Goal: Task Accomplishment & Management: Manage account settings

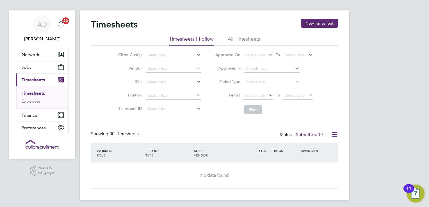
scroll to position [8, 0]
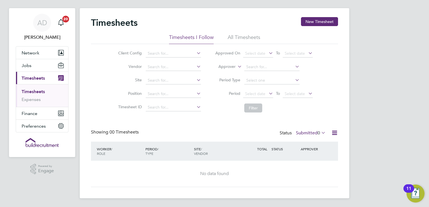
click at [39, 92] on link "Timesheets" at bounding box center [33, 91] width 23 height 5
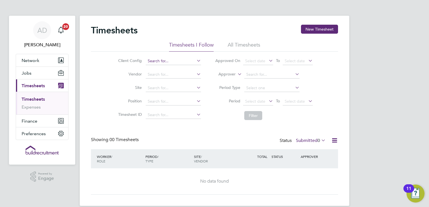
click at [168, 59] on input at bounding box center [173, 61] width 55 height 8
click at [31, 63] on button "Network" at bounding box center [42, 60] width 52 height 12
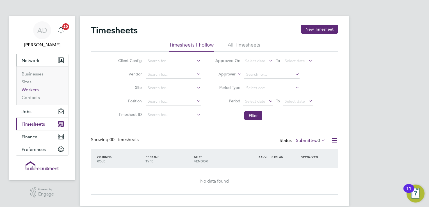
click at [31, 89] on link "Workers" at bounding box center [30, 89] width 17 height 5
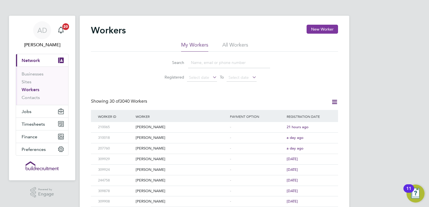
click at [315, 27] on button "New Worker" at bounding box center [321, 29] width 31 height 9
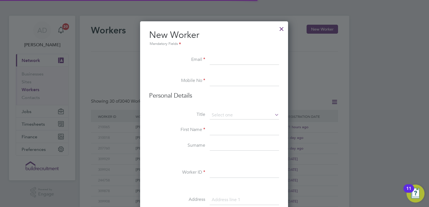
scroll to position [475, 148]
click at [282, 28] on div at bounding box center [281, 27] width 10 height 10
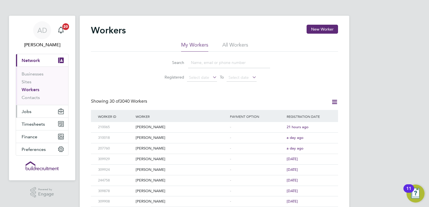
click at [37, 109] on button "Jobs" at bounding box center [42, 111] width 52 height 12
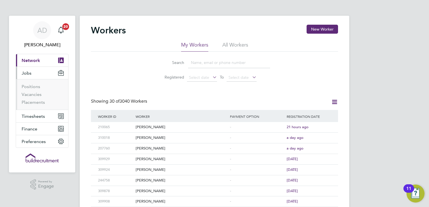
click at [30, 75] on button "Jobs" at bounding box center [42, 73] width 52 height 12
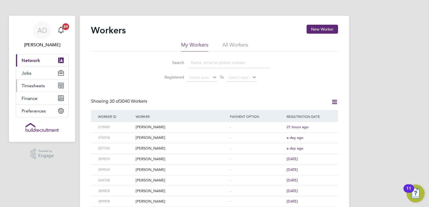
click at [34, 86] on span "Timesheets" at bounding box center [33, 85] width 23 height 5
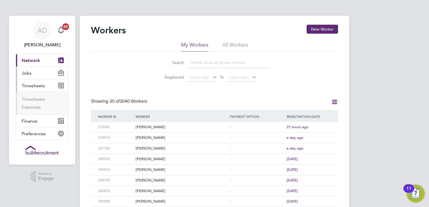
click at [33, 76] on button "Jobs" at bounding box center [42, 73] width 52 height 12
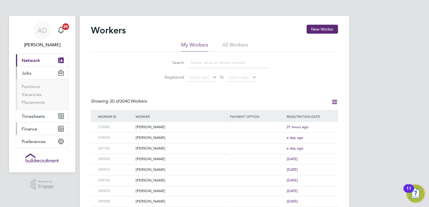
click at [37, 126] on span "Finance" at bounding box center [30, 128] width 16 height 5
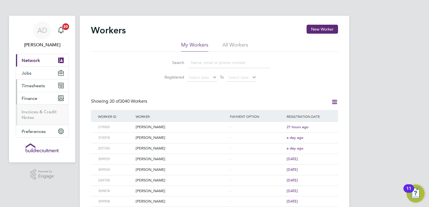
click at [36, 87] on span "Timesheets" at bounding box center [33, 85] width 23 height 5
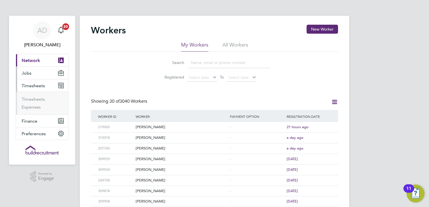
click at [36, 74] on button "Jobs" at bounding box center [42, 73] width 52 height 12
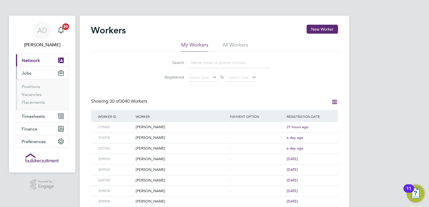
click at [36, 63] on button "Current page: Network" at bounding box center [42, 60] width 52 height 12
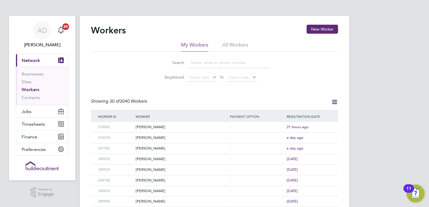
click at [30, 89] on link "Workers" at bounding box center [31, 89] width 18 height 5
click at [199, 63] on input at bounding box center [229, 62] width 82 height 11
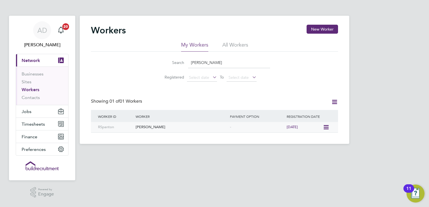
type input "richard spanton"
click at [171, 128] on div "[PERSON_NAME]" at bounding box center [181, 127] width 94 height 10
click at [29, 85] on li "Sites" at bounding box center [43, 83] width 42 height 8
click at [29, 83] on link "Sites" at bounding box center [27, 81] width 10 height 5
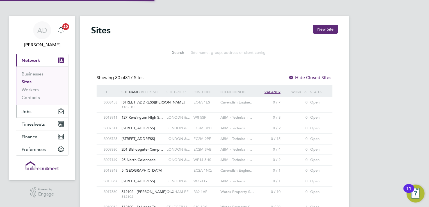
click at [35, 114] on button "Jobs" at bounding box center [42, 111] width 52 height 12
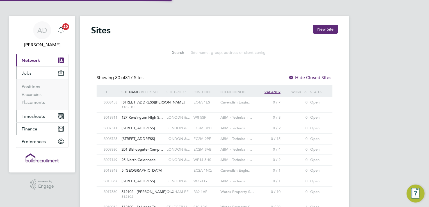
click at [37, 123] on button "Finance" at bounding box center [42, 129] width 52 height 12
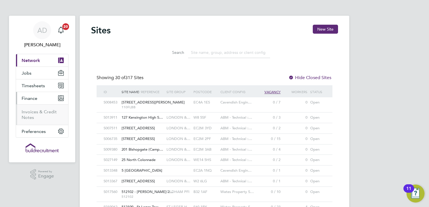
click at [41, 117] on li "Invoices & Credit Notes" at bounding box center [43, 114] width 42 height 11
click at [38, 89] on button "Timesheets" at bounding box center [42, 85] width 52 height 12
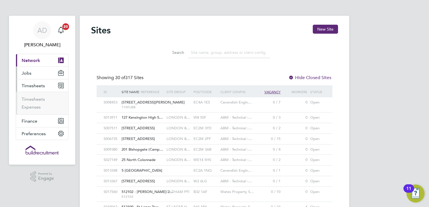
click at [36, 77] on button "Jobs" at bounding box center [42, 73] width 52 height 12
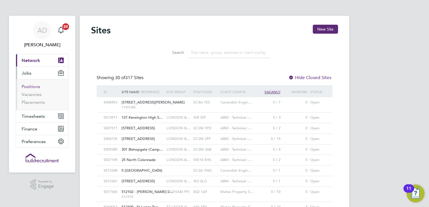
click at [36, 89] on link "Positions" at bounding box center [31, 86] width 19 height 5
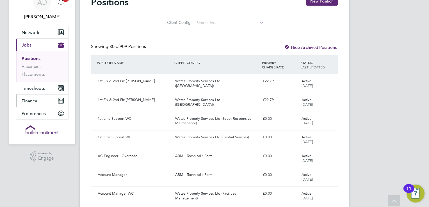
click at [30, 99] on span "Finance" at bounding box center [30, 100] width 16 height 5
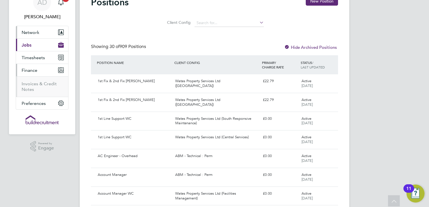
click at [31, 29] on button "Network" at bounding box center [42, 32] width 52 height 12
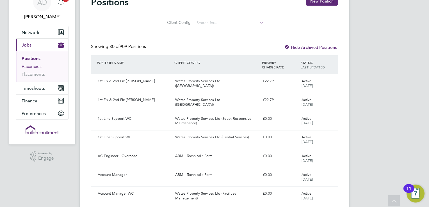
click at [37, 67] on link "Vacancies" at bounding box center [32, 66] width 20 height 5
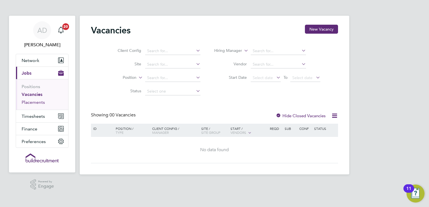
click at [39, 103] on link "Placements" at bounding box center [33, 102] width 23 height 5
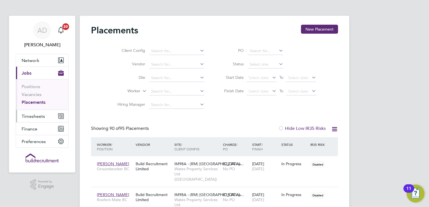
click at [36, 119] on button "Timesheets" at bounding box center [42, 116] width 52 height 12
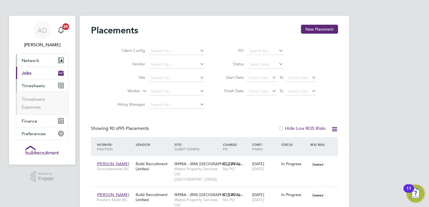
click at [34, 61] on span "Network" at bounding box center [31, 60] width 18 height 5
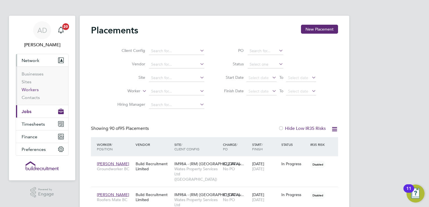
click at [32, 90] on link "Workers" at bounding box center [30, 89] width 17 height 5
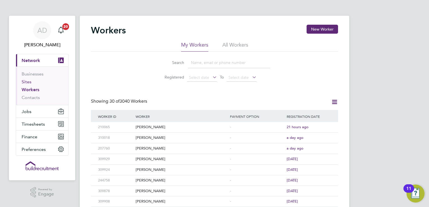
click at [26, 82] on link "Sites" at bounding box center [27, 81] width 10 height 5
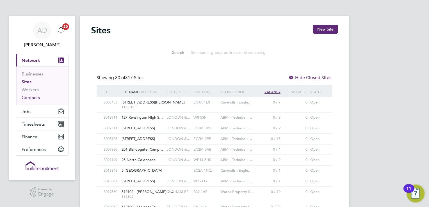
click at [38, 95] on link "Contacts" at bounding box center [31, 97] width 18 height 5
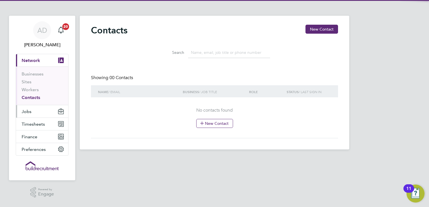
click at [32, 112] on button "Jobs" at bounding box center [42, 111] width 52 height 12
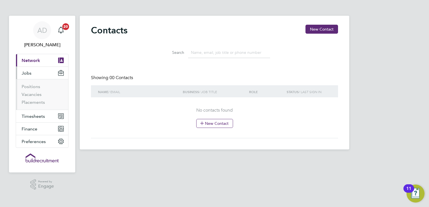
click at [31, 63] on button "Current page: Network" at bounding box center [42, 60] width 52 height 12
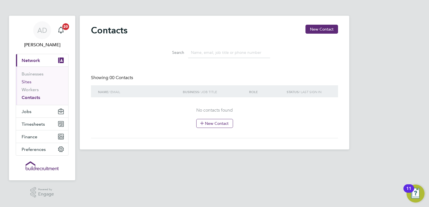
click at [28, 82] on link "Sites" at bounding box center [27, 81] width 10 height 5
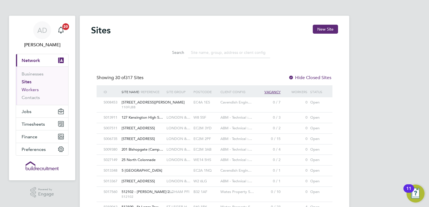
click at [29, 91] on link "Workers" at bounding box center [30, 89] width 17 height 5
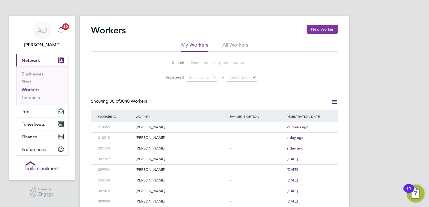
click at [319, 29] on button "New Worker" at bounding box center [321, 29] width 31 height 9
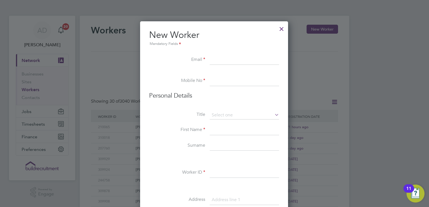
click at [281, 29] on div at bounding box center [281, 27] width 10 height 10
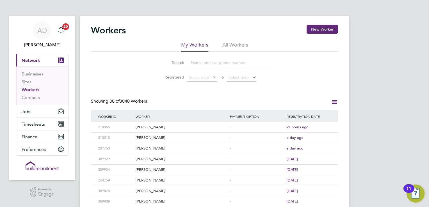
click at [201, 63] on input at bounding box center [229, 62] width 82 height 11
click at [34, 121] on span "Timesheets" at bounding box center [33, 123] width 23 height 5
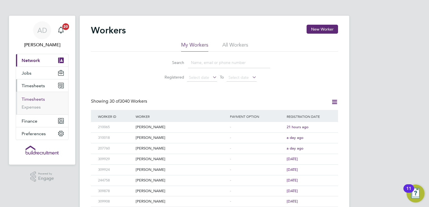
click at [31, 98] on link "Timesheets" at bounding box center [33, 98] width 23 height 5
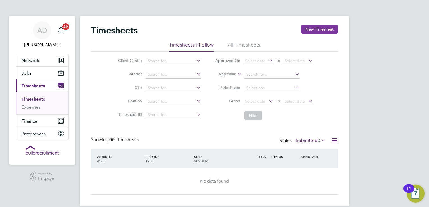
click at [314, 29] on button "New Timesheet" at bounding box center [319, 29] width 37 height 9
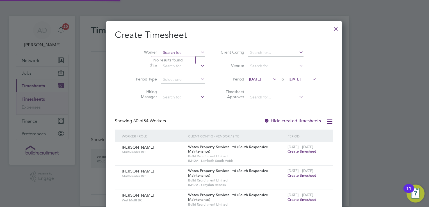
click at [163, 54] on input at bounding box center [183, 53] width 44 height 8
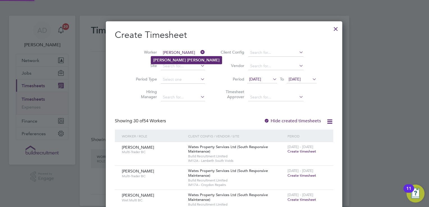
click at [187, 61] on b "Spanton" at bounding box center [203, 60] width 33 height 5
type input "[PERSON_NAME]"
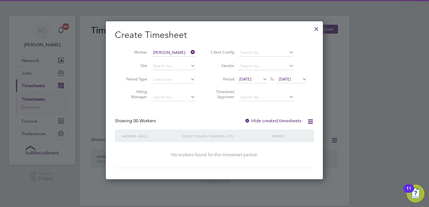
click at [251, 80] on span "13 Aug 2025" at bounding box center [245, 79] width 12 height 5
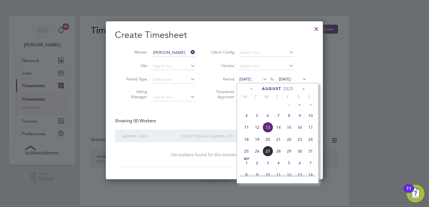
click at [309, 130] on span "17" at bounding box center [310, 127] width 11 height 11
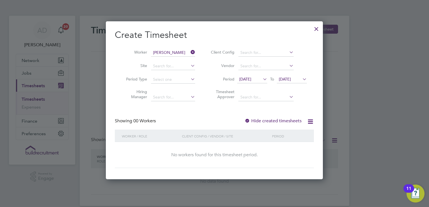
click at [249, 121] on div at bounding box center [247, 121] width 6 height 6
click at [291, 78] on span "20 Aug 2025" at bounding box center [284, 79] width 12 height 5
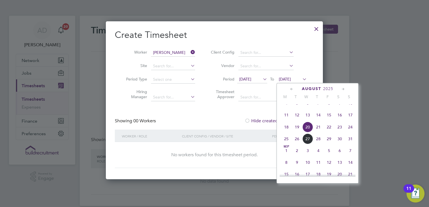
click at [351, 143] on span "31" at bounding box center [350, 138] width 11 height 11
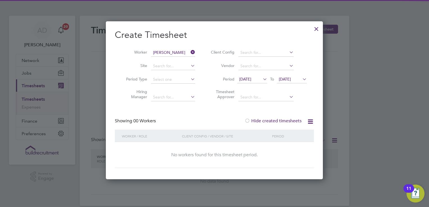
click at [285, 121] on label "Hide created timesheets" at bounding box center [272, 121] width 57 height 6
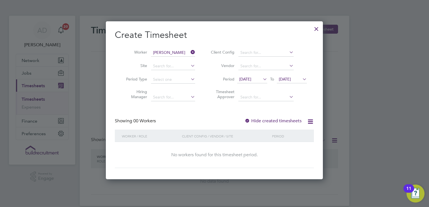
click at [287, 121] on label "Hide created timesheets" at bounding box center [272, 121] width 57 height 6
click at [315, 29] on div at bounding box center [316, 27] width 10 height 10
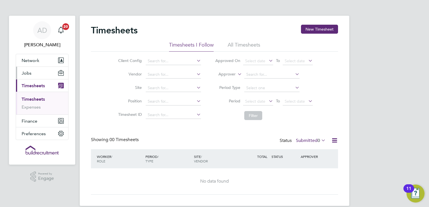
click at [29, 77] on button "Jobs" at bounding box center [42, 73] width 52 height 12
click at [33, 71] on button "Jobs" at bounding box center [42, 73] width 52 height 12
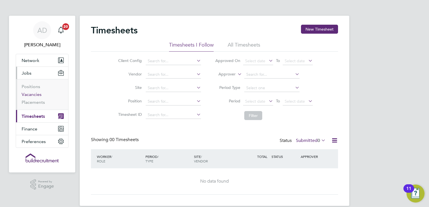
click at [32, 96] on link "Vacancies" at bounding box center [32, 94] width 20 height 5
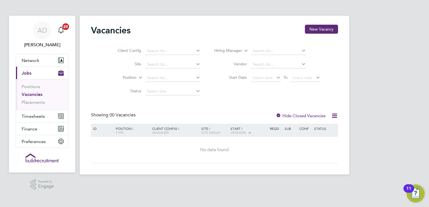
click at [33, 94] on link "Vacancies" at bounding box center [32, 94] width 21 height 5
click at [277, 116] on div at bounding box center [278, 116] width 6 height 6
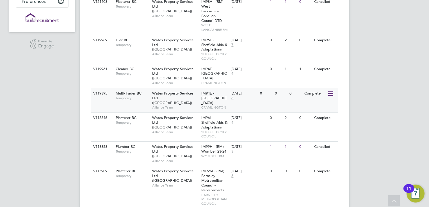
click at [215, 105] on span "CRAMLINGTON" at bounding box center [214, 107] width 27 height 4
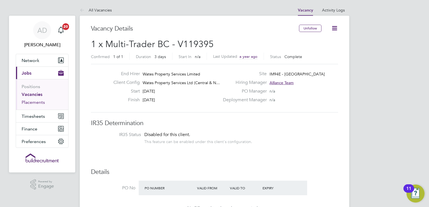
click at [37, 102] on link "Placements" at bounding box center [33, 102] width 23 height 5
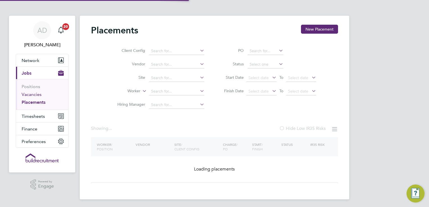
click at [39, 93] on link "Vacancies" at bounding box center [32, 94] width 20 height 5
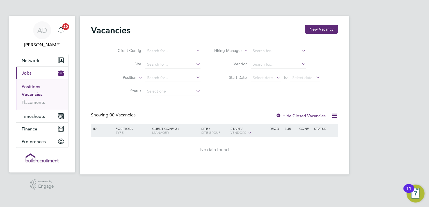
click at [27, 84] on link "Positions" at bounding box center [31, 86] width 19 height 5
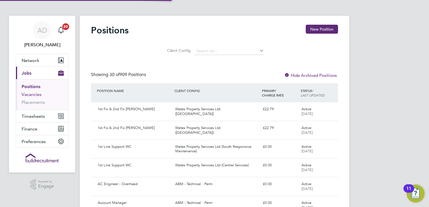
click at [33, 93] on link "Vacancies" at bounding box center [32, 94] width 20 height 5
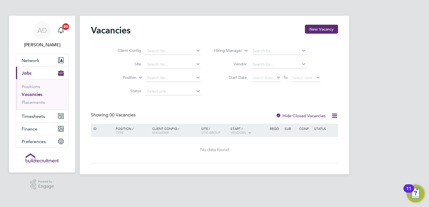
click at [279, 114] on div at bounding box center [278, 116] width 6 height 6
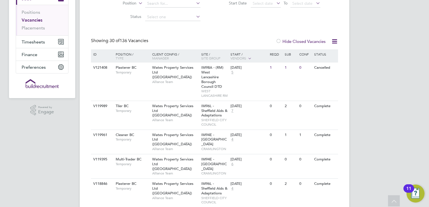
scroll to position [84, 0]
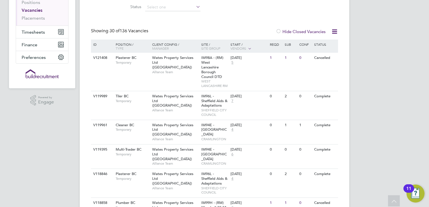
click at [280, 31] on div at bounding box center [278, 32] width 6 height 6
